Goal: Task Accomplishment & Management: Manage account settings

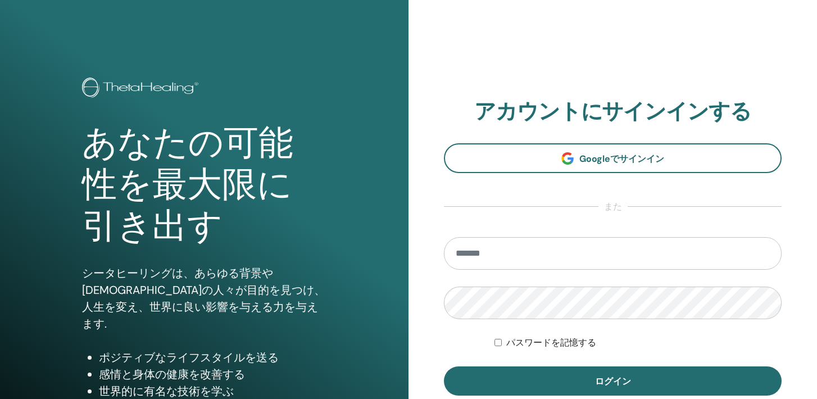
click at [552, 251] on input "email" at bounding box center [613, 253] width 338 height 33
type input "**********"
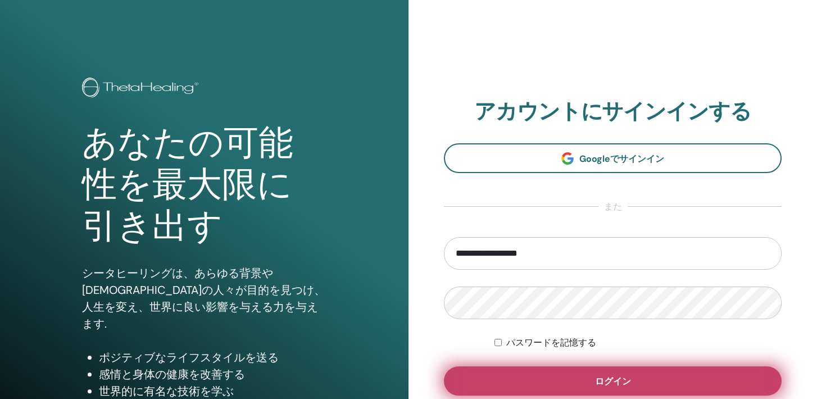
click at [552, 389] on button "ログイン" at bounding box center [613, 380] width 338 height 29
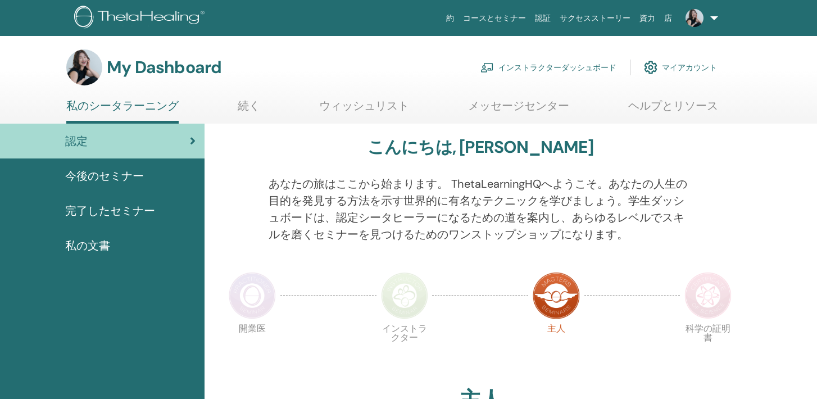
click at [516, 67] on link "インストラクターダッシュボード" at bounding box center [548, 67] width 136 height 25
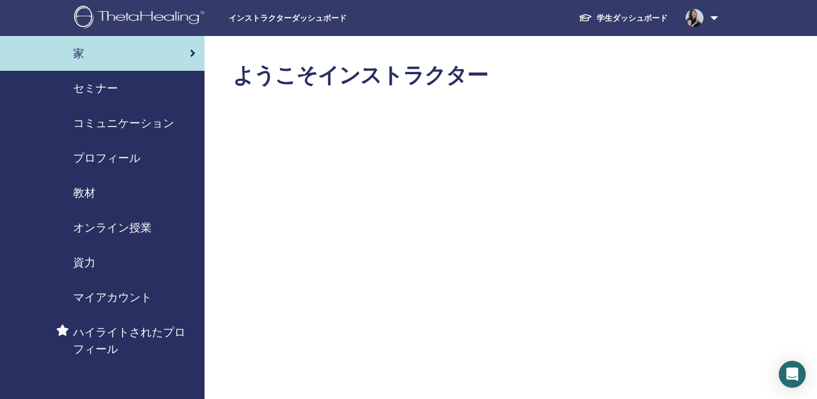
click at [109, 88] on span "セミナー" at bounding box center [95, 88] width 45 height 17
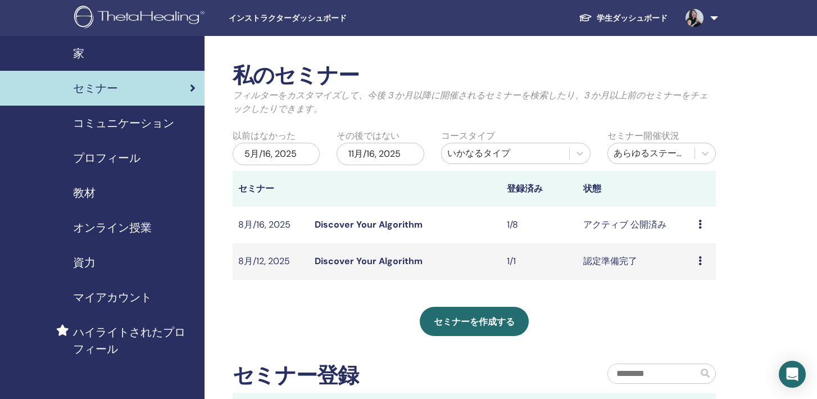
click at [701, 225] on icon at bounding box center [699, 224] width 3 height 9
click at [360, 223] on link "Discover Your Algorithm" at bounding box center [369, 225] width 108 height 12
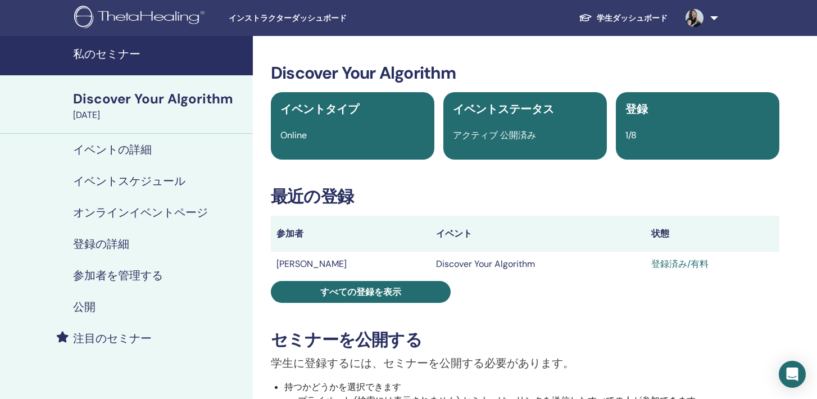
click at [92, 240] on h4 "登録の詳細" at bounding box center [101, 243] width 56 height 13
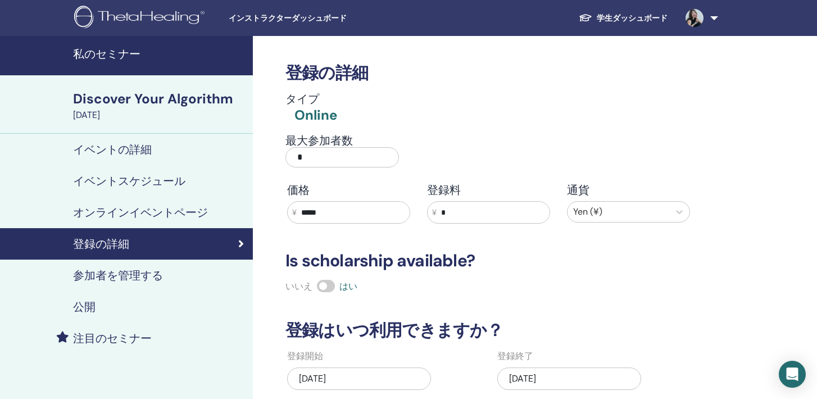
click at [90, 275] on h4 "参加者を管理する" at bounding box center [118, 275] width 90 height 13
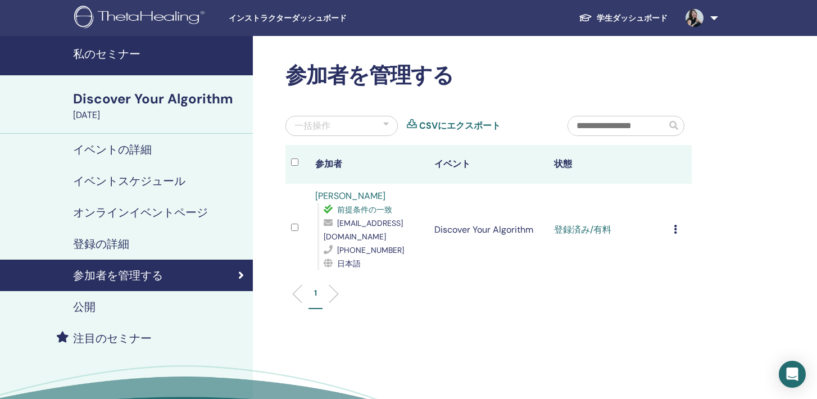
click at [183, 183] on div "イベントスケジュール" at bounding box center [126, 180] width 235 height 13
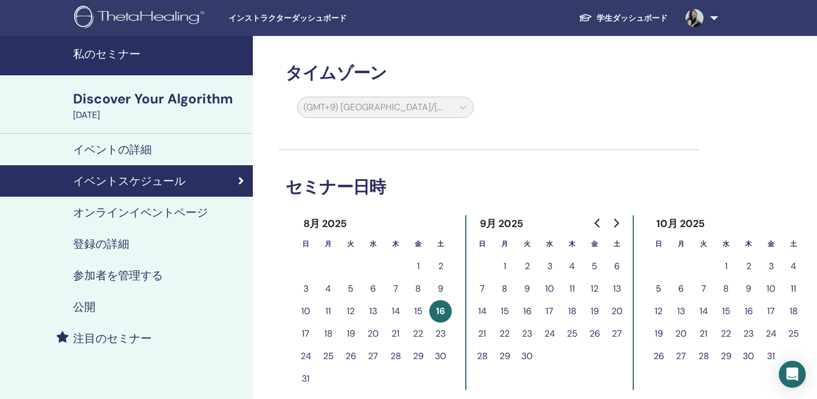
click at [124, 273] on h4 "参加者を管理する" at bounding box center [118, 275] width 90 height 13
